Goal: Entertainment & Leisure: Consume media (video, audio)

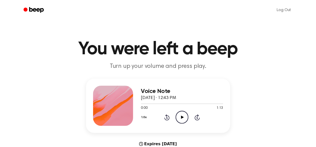
click at [179, 115] on icon "Play Audio" at bounding box center [182, 116] width 13 height 13
click at [180, 114] on icon "Play Audio" at bounding box center [182, 116] width 13 height 13
click at [183, 118] on icon at bounding box center [182, 116] width 3 height 3
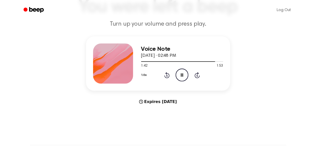
scroll to position [42, 0]
drag, startPoint x: 137, startPoint y: 100, endPoint x: 199, endPoint y: 112, distance: 62.8
click at [199, 112] on main "You were left a beep Turn up your volume and press play. Voice Note September 1…" at bounding box center [158, 107] width 316 height 299
click at [198, 112] on main "You were left a beep Turn up your volume and press play. Voice Note September 1…" at bounding box center [158, 107] width 316 height 299
